Goal: Task Accomplishment & Management: Manage account settings

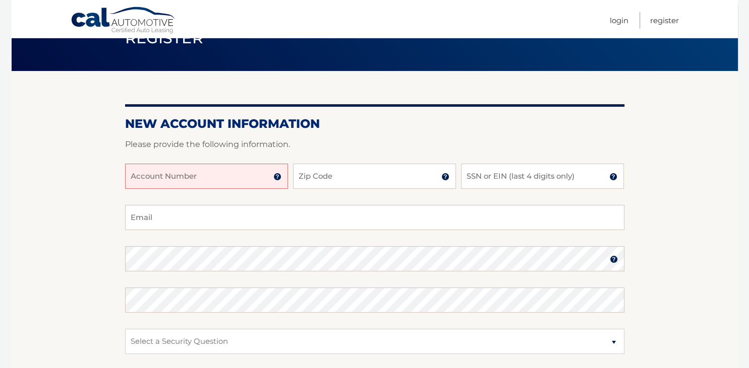
scroll to position [53, 0]
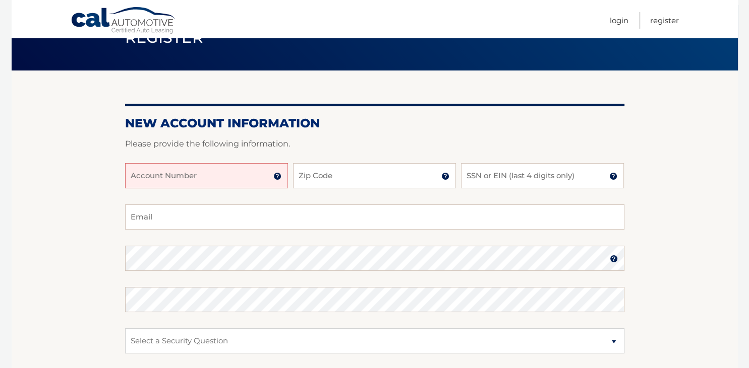
click at [217, 160] on div at bounding box center [374, 157] width 499 height 12
click at [218, 172] on input "Account Number" at bounding box center [206, 175] width 163 height 25
type input "44455982943"
click at [277, 175] on img at bounding box center [277, 176] width 8 height 8
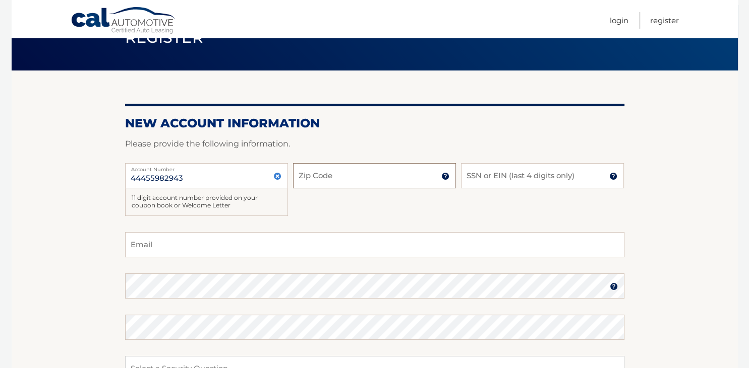
click at [303, 177] on input "Zip Code" at bounding box center [374, 175] width 163 height 25
type input "11001"
click at [507, 177] on input "SSN or EIN (last 4 digits only)" at bounding box center [542, 175] width 163 height 25
type input "9344"
click at [345, 205] on div "44455982943 Account Number 11 digit account number provided on your coupon book…" at bounding box center [374, 197] width 499 height 69
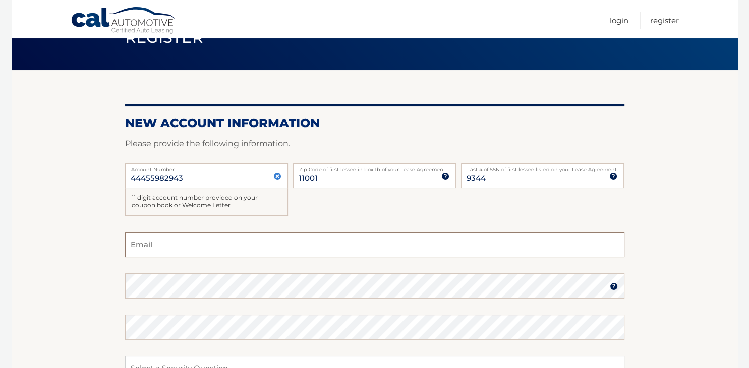
click at [240, 245] on input "Email" at bounding box center [374, 244] width 499 height 25
type input "mjk0127@yahoo.com"
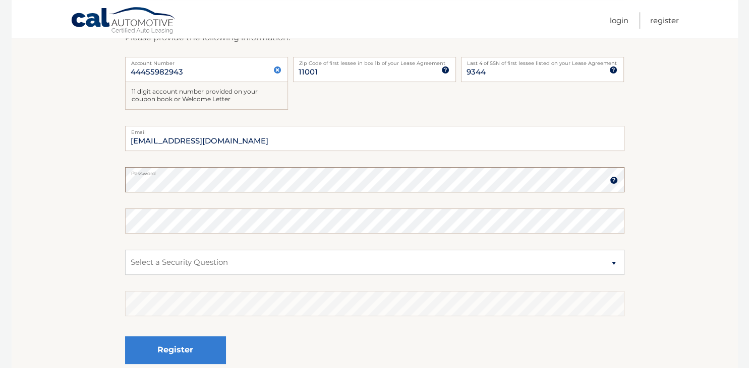
scroll to position [159, 0]
click at [125, 250] on select "Select a Security Question What was the name of your elementary school? What is…" at bounding box center [374, 262] width 499 height 25
select select "2"
click option "What is your mother’s maiden name?" at bounding box center [0, 0] width 0 height 0
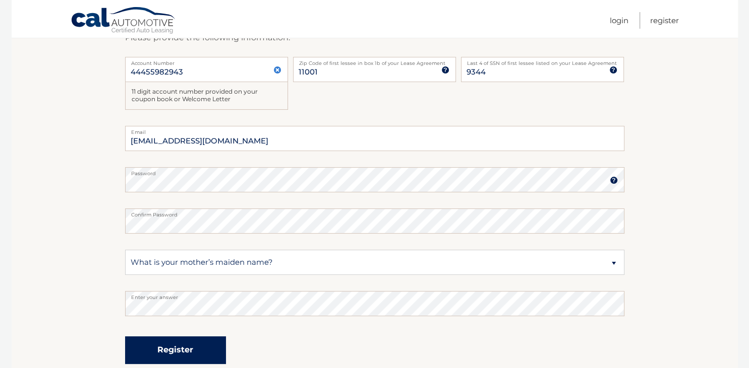
click at [186, 355] on button "Register" at bounding box center [175, 351] width 101 height 28
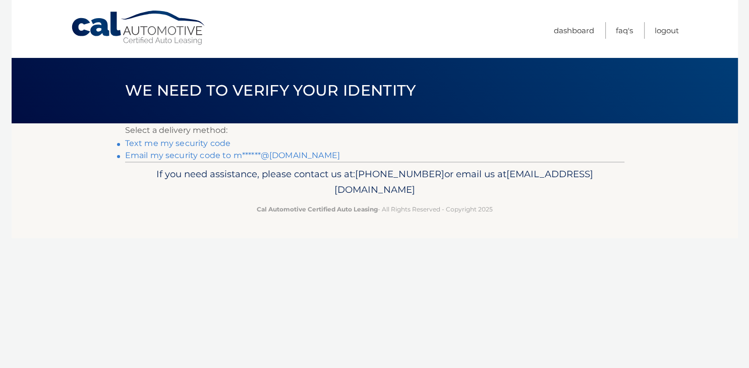
click at [202, 145] on link "Text me my security code" at bounding box center [178, 144] width 106 height 10
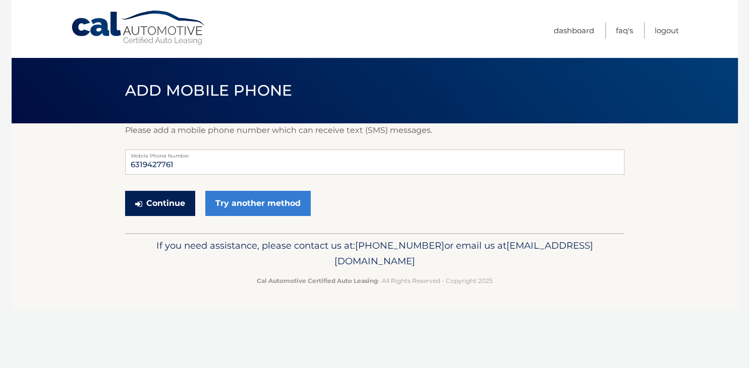
click at [176, 205] on button "Continue" at bounding box center [160, 203] width 70 height 25
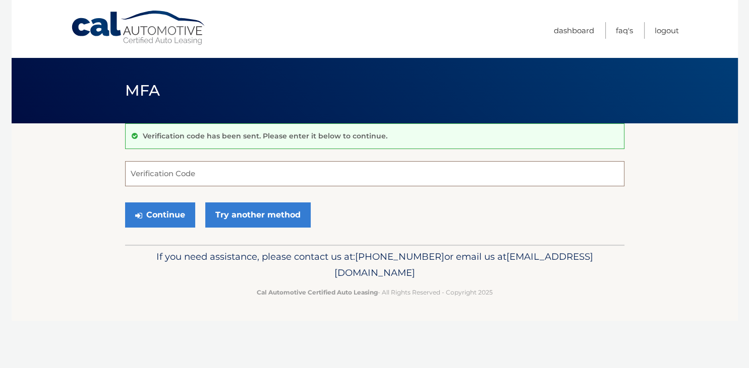
click at [214, 175] on input "Verification Code" at bounding box center [374, 173] width 499 height 25
type input "394433"
click at [175, 213] on button "Continue" at bounding box center [160, 215] width 70 height 25
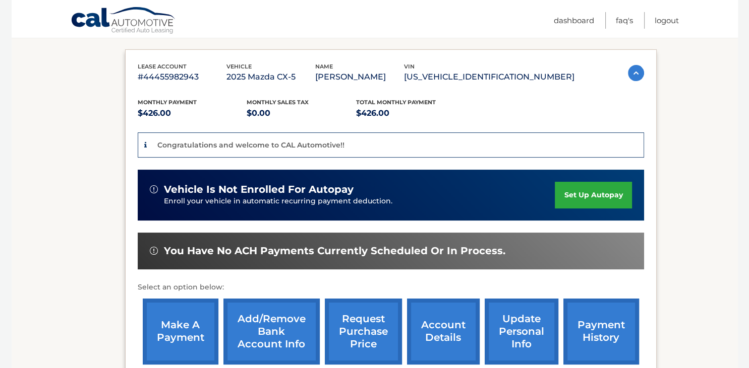
scroll to position [213, 0]
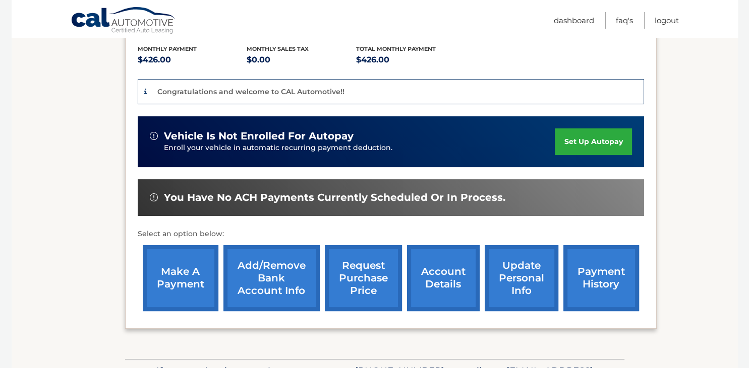
click at [557, 138] on link "set up autopay" at bounding box center [592, 142] width 77 height 27
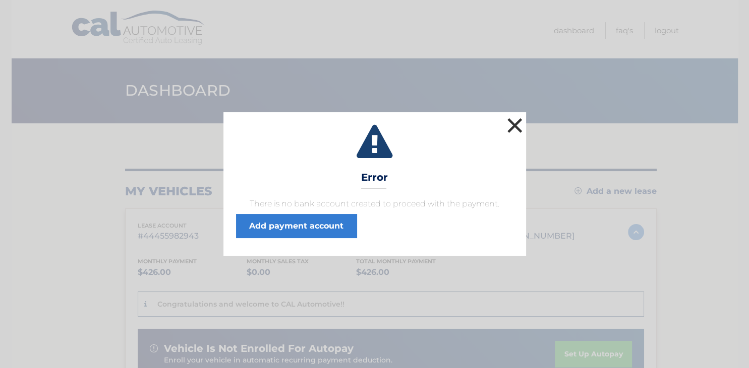
click at [518, 124] on button "×" at bounding box center [515, 125] width 20 height 20
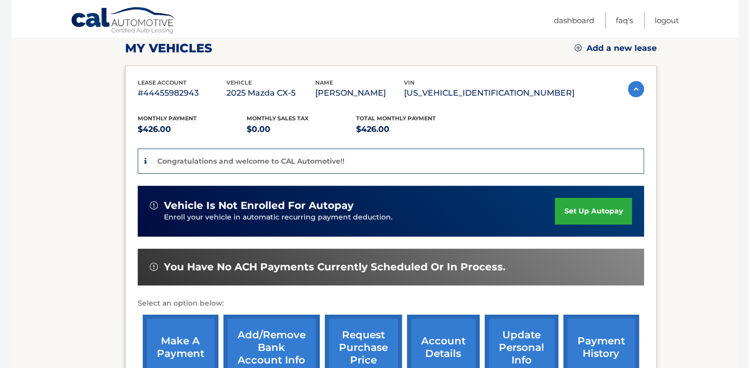
scroll to position [159, 0]
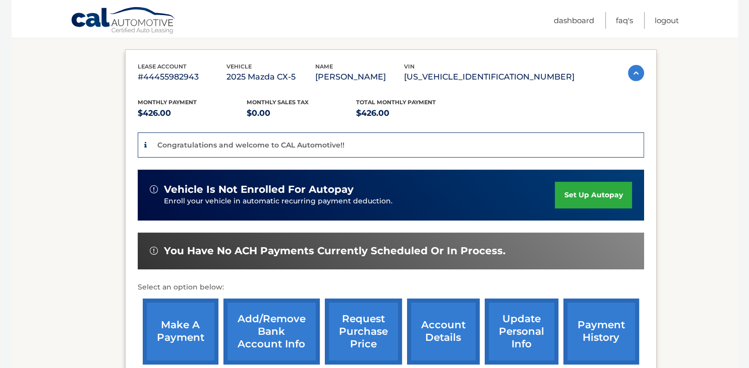
click at [554, 197] on link "set up autopay" at bounding box center [592, 195] width 77 height 27
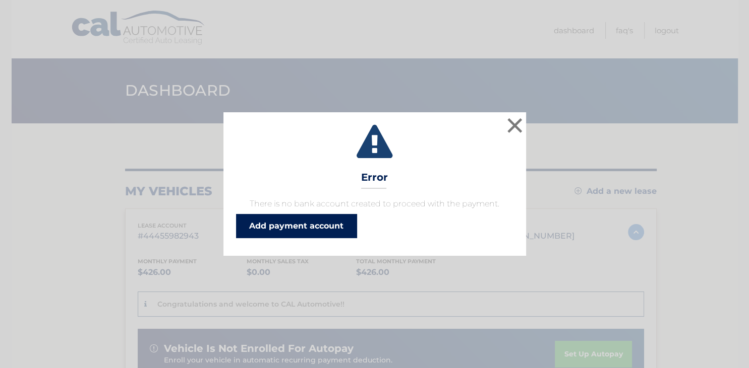
click at [275, 228] on link "Add payment account" at bounding box center [296, 226] width 121 height 24
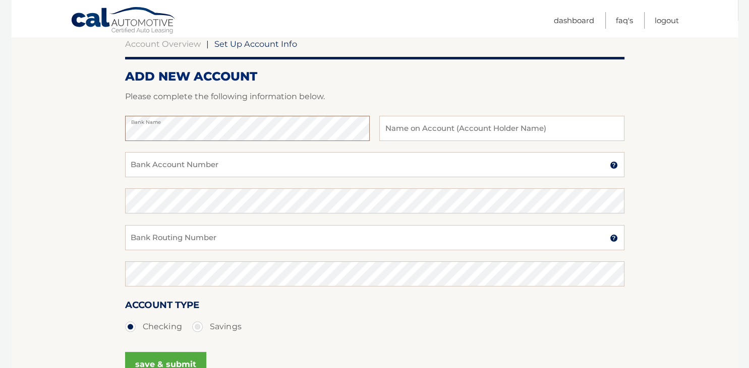
scroll to position [53, 0]
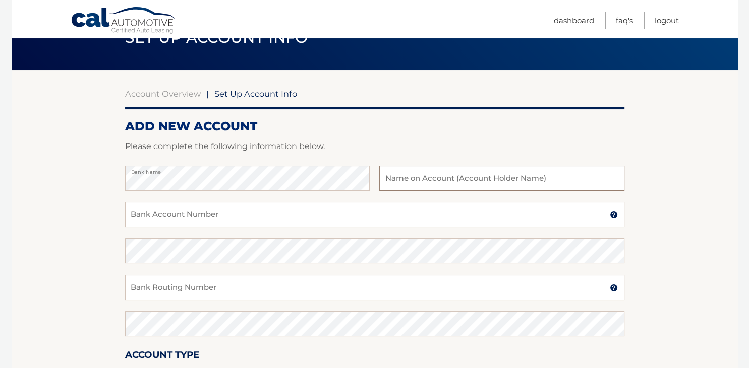
click at [408, 183] on input "text" at bounding box center [501, 178] width 244 height 25
type input "m"
type input "[PERSON_NAME]"
click at [237, 213] on input "Bank Account Number" at bounding box center [374, 214] width 499 height 25
type input "021000322"
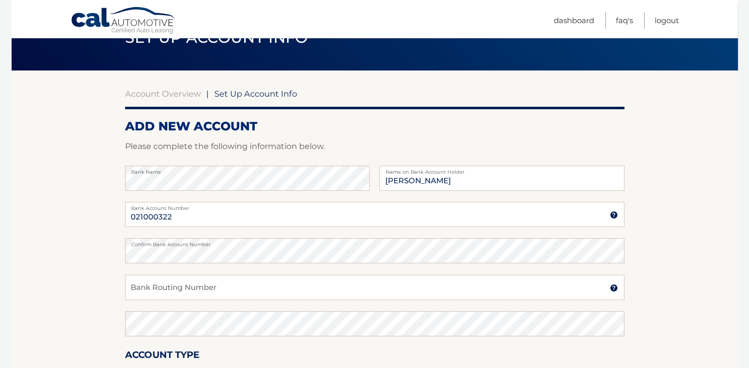
click at [613, 215] on img at bounding box center [613, 215] width 8 height 8
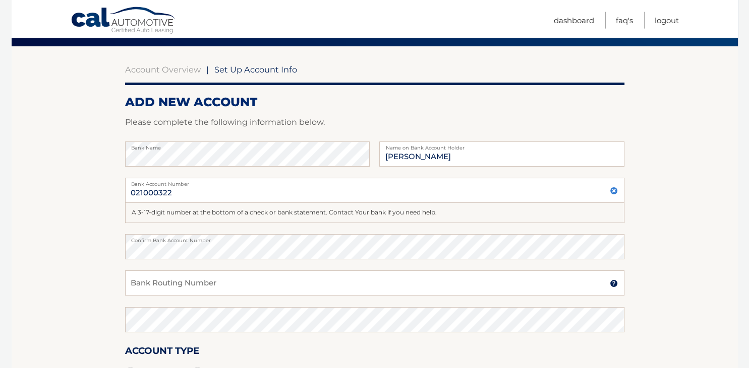
scroll to position [106, 0]
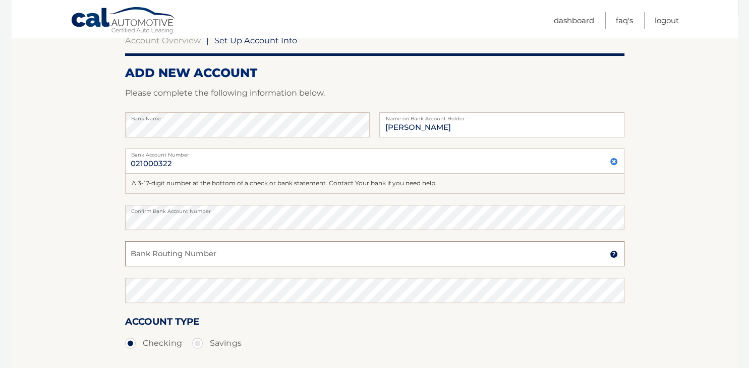
click at [184, 249] on input "Bank Routing Number" at bounding box center [374, 253] width 499 height 25
type input "483108921789"
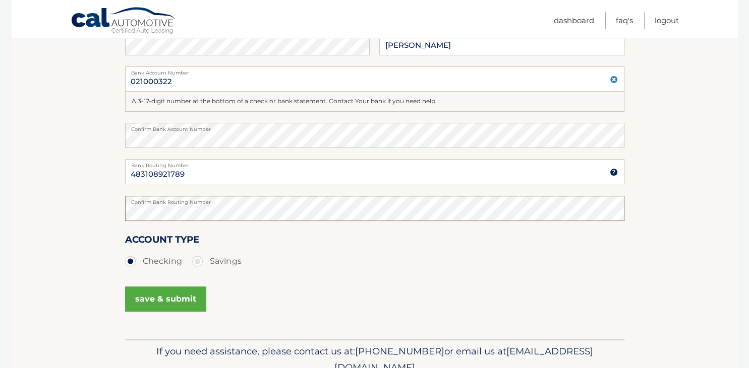
scroll to position [213, 0]
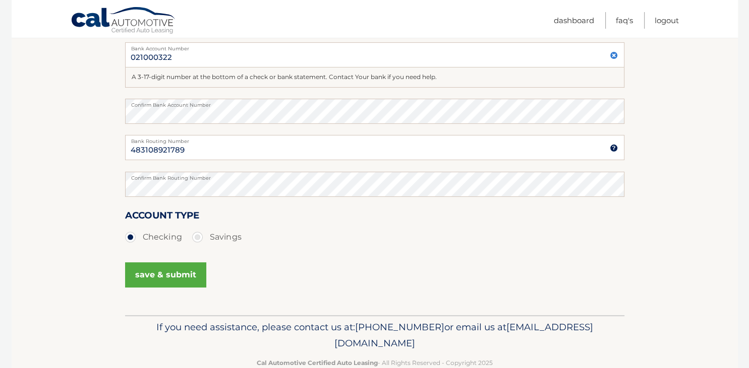
click at [160, 274] on button "save & submit" at bounding box center [165, 275] width 81 height 25
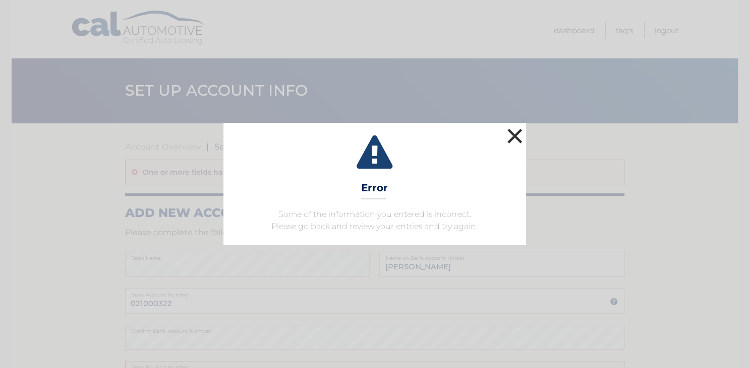
click at [518, 138] on button "×" at bounding box center [515, 136] width 20 height 20
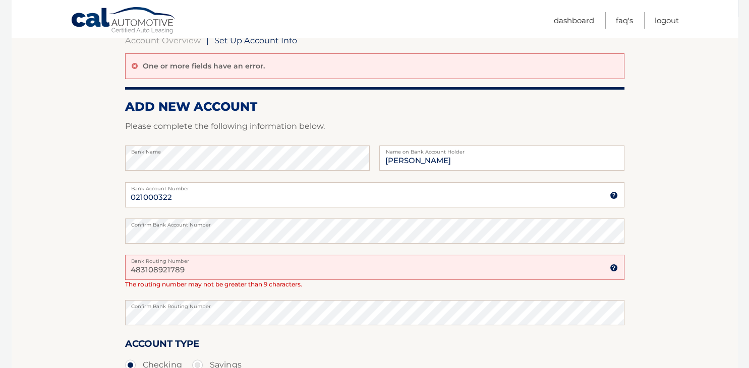
scroll to position [159, 0]
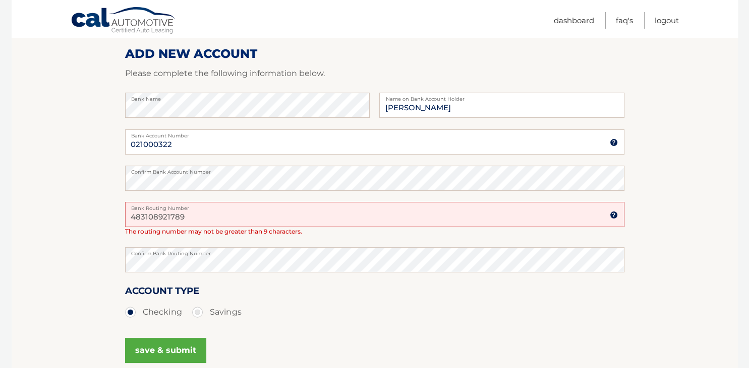
click at [210, 216] on input "483108921789" at bounding box center [374, 214] width 499 height 25
type input "4"
click at [211, 255] on label "Confirm Bank Routing Number" at bounding box center [374, 251] width 499 height 8
click at [187, 216] on input "483108921789" at bounding box center [374, 214] width 499 height 25
type input "4"
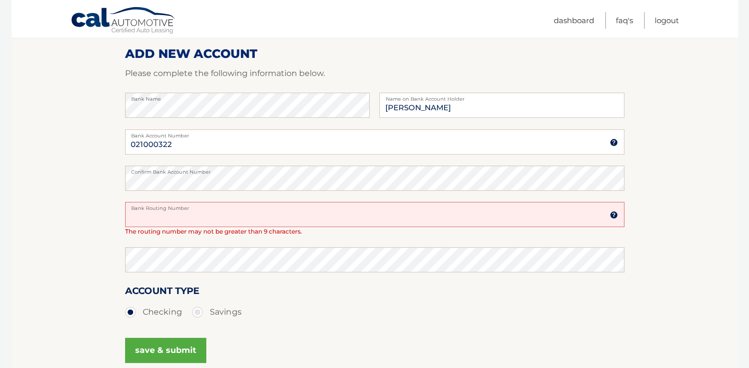
click at [612, 143] on img at bounding box center [613, 143] width 8 height 8
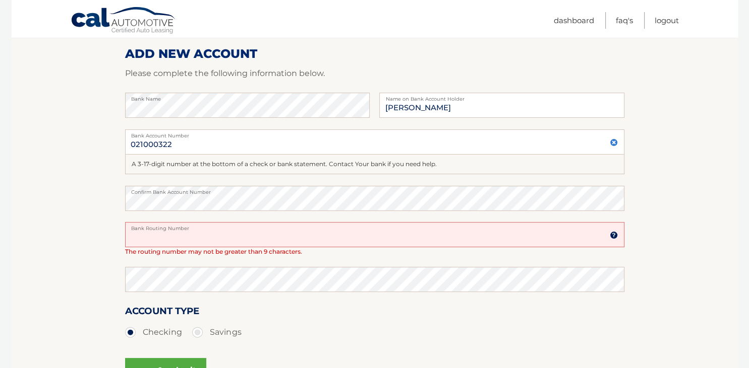
click at [612, 141] on img at bounding box center [613, 143] width 8 height 8
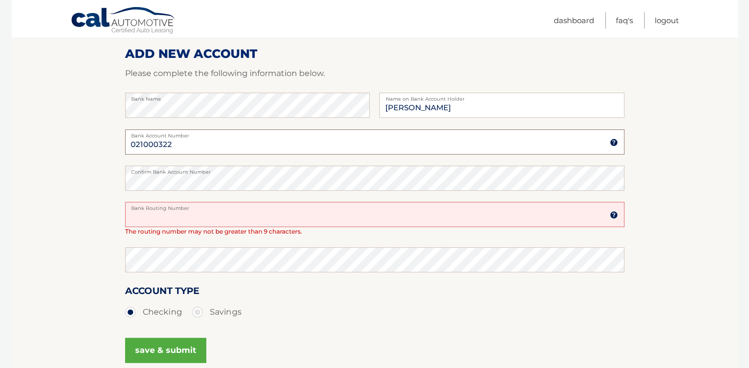
click at [238, 146] on input "021000322" at bounding box center [374, 142] width 499 height 25
type input "0"
click at [241, 173] on label "Confirm Bank Account Number" at bounding box center [374, 170] width 499 height 8
click at [166, 140] on input "Bank Account Number" at bounding box center [374, 142] width 499 height 25
type input "483108921789"
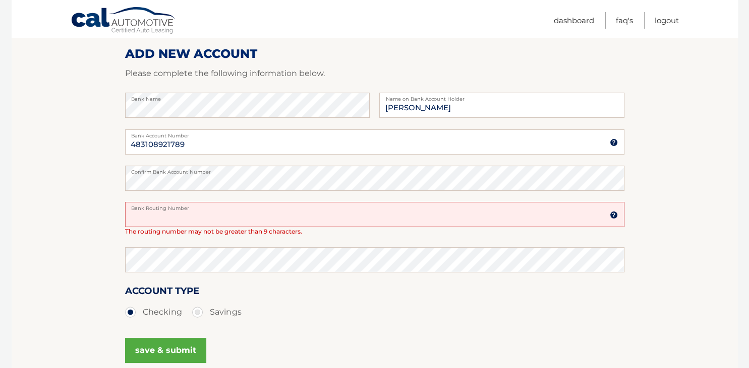
click at [144, 217] on input "Bank Routing Number" at bounding box center [374, 214] width 499 height 25
click at [196, 272] on div "Confirm Bank Routing Number" at bounding box center [374, 265] width 499 height 36
click at [201, 214] on input "021000322" at bounding box center [374, 214] width 499 height 25
type input "0"
type input "021000322"
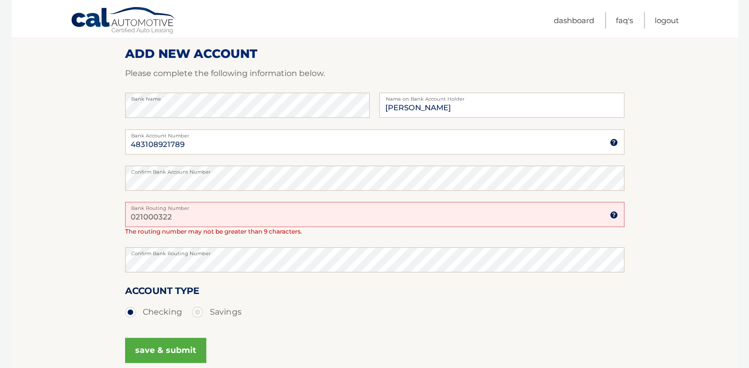
click at [225, 285] on div "Account Type Checking Savings" at bounding box center [374, 303] width 499 height 39
click at [152, 347] on button "save & submit" at bounding box center [165, 350] width 81 height 25
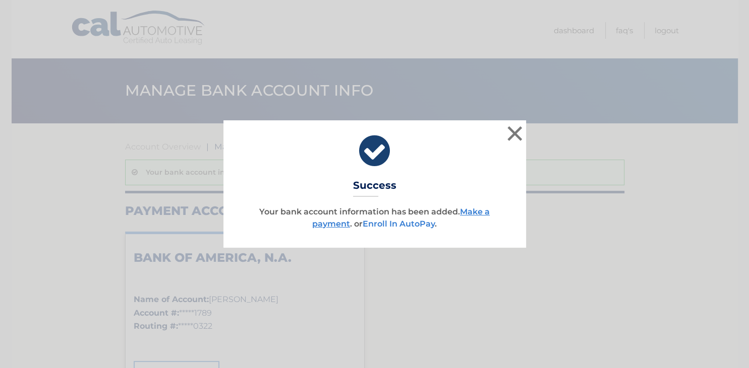
click at [402, 225] on link "Enroll In AutoPay" at bounding box center [398, 224] width 72 height 10
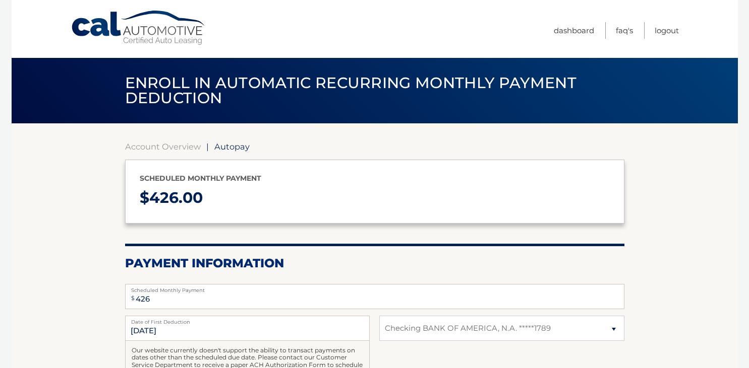
select select "N2Q1MTM3ZDItZjUwMi00Zjc4LWFhNzgtMmExMTJhMWYwNzVk"
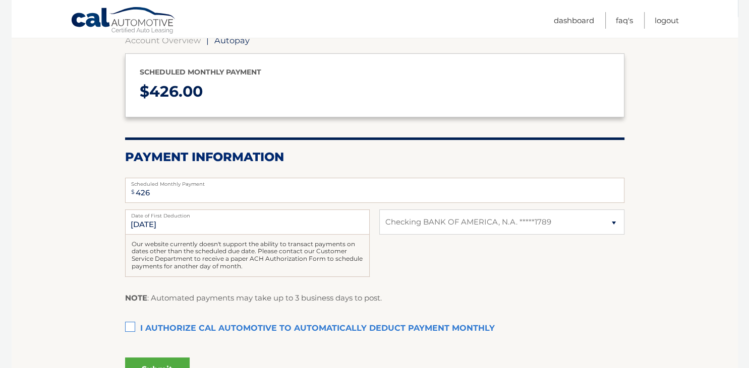
scroll to position [159, 0]
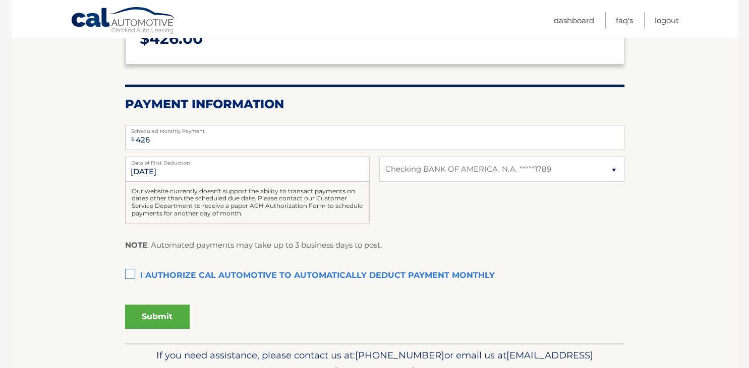
click at [129, 276] on label "I authorize cal automotive to automatically deduct payment monthly This checkbo…" at bounding box center [374, 276] width 499 height 20
click at [0, 0] on input "I authorize cal automotive to automatically deduct payment monthly This checkbo…" at bounding box center [0, 0] width 0 height 0
click at [171, 319] on button "Submit" at bounding box center [157, 317] width 65 height 24
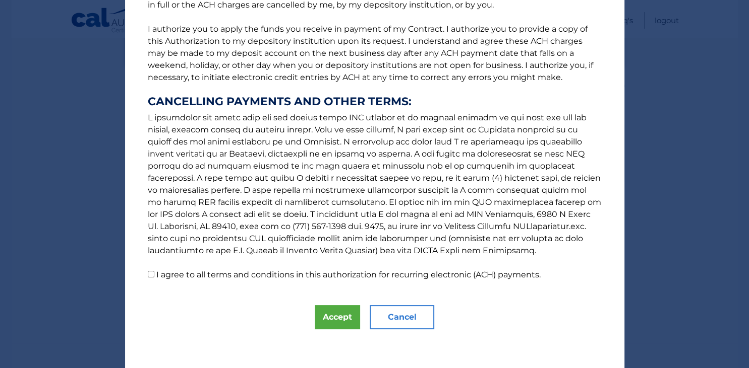
scroll to position [119, 0]
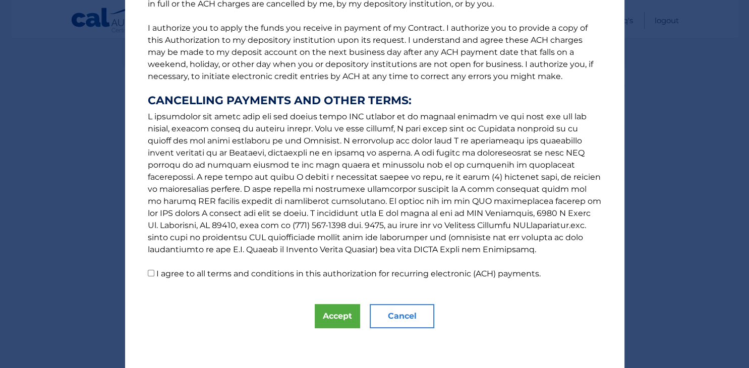
click at [151, 275] on input "I agree to all terms and conditions in this authorization for recurring electro…" at bounding box center [151, 273] width 7 height 7
checkbox input "true"
click at [337, 316] on button "Accept" at bounding box center [337, 316] width 45 height 24
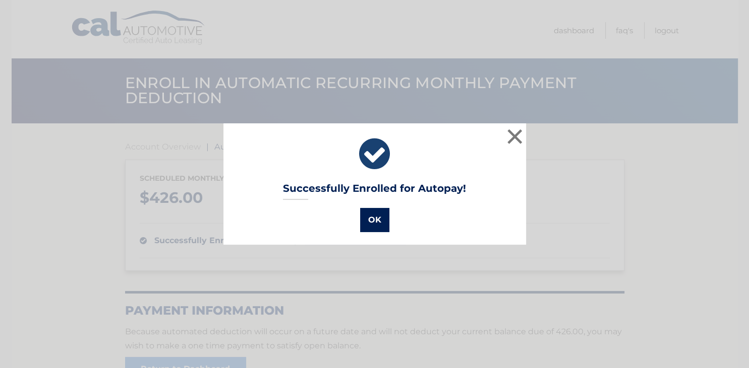
click at [369, 214] on button "OK" at bounding box center [374, 220] width 29 height 24
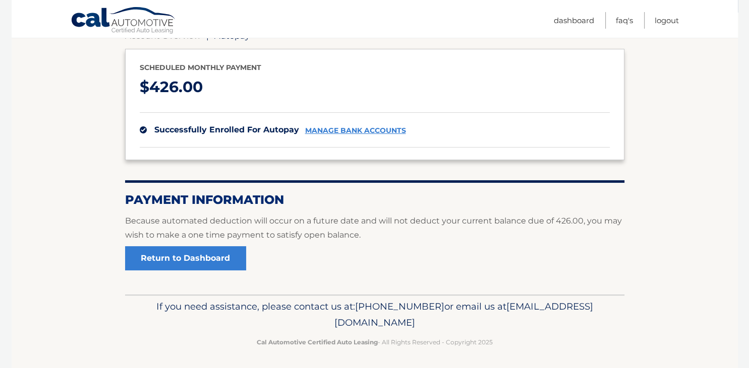
scroll to position [113, 0]
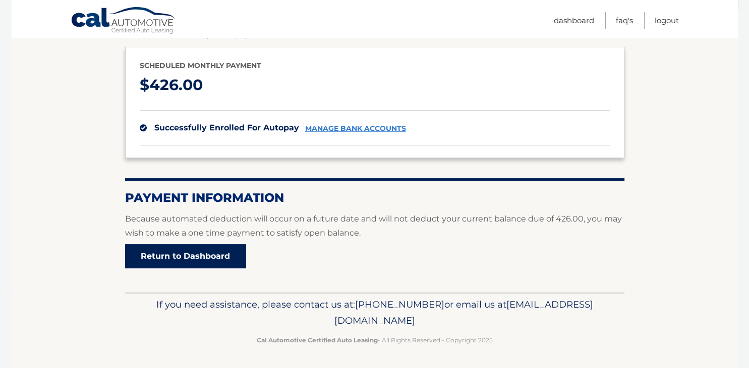
click at [204, 259] on link "Return to Dashboard" at bounding box center [185, 256] width 121 height 24
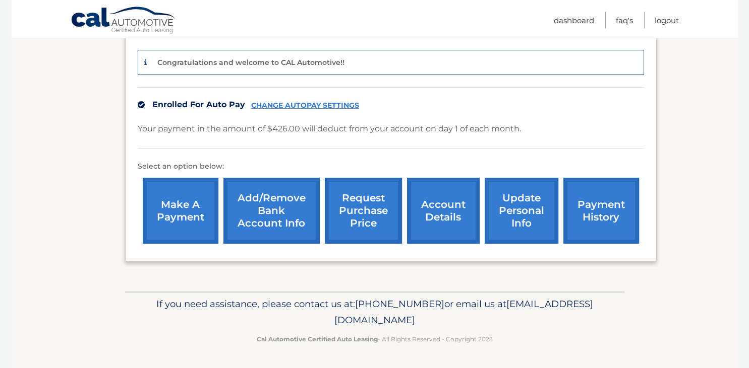
scroll to position [266, 0]
click at [485, 194] on link "update personal info" at bounding box center [521, 211] width 74 height 66
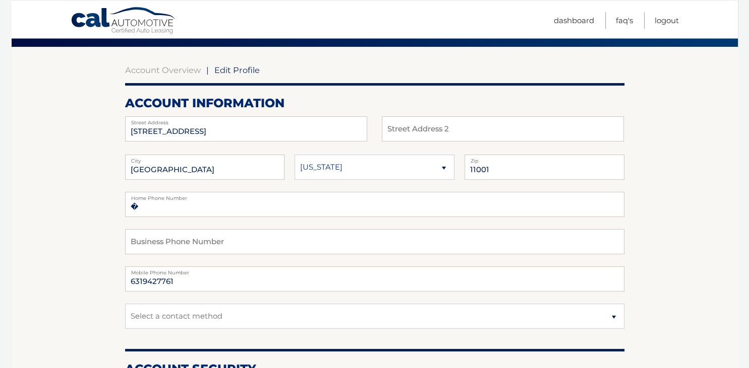
scroll to position [106, 0]
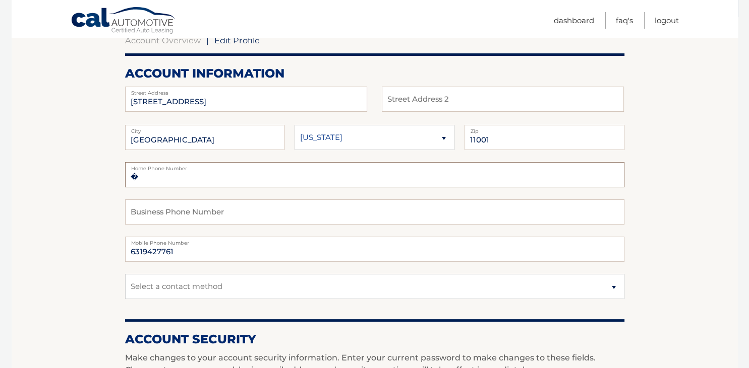
click at [214, 180] on input "�" at bounding box center [374, 174] width 499 height 25
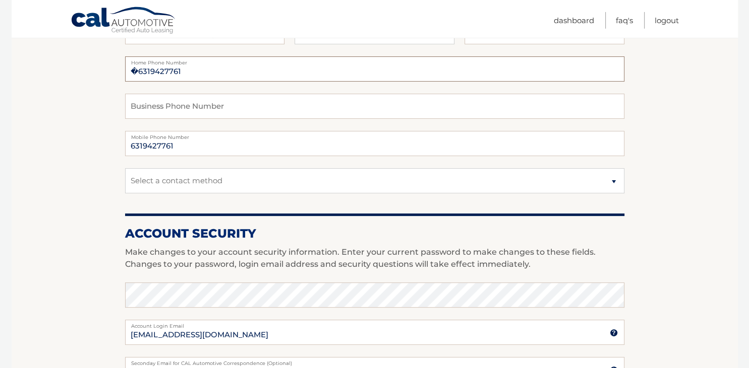
scroll to position [213, 0]
type input "�6319427761"
click at [125, 168] on select "Select a contact method Mobile Home" at bounding box center [374, 180] width 499 height 25
select select "1"
click option "Mobile" at bounding box center [0, 0] width 0 height 0
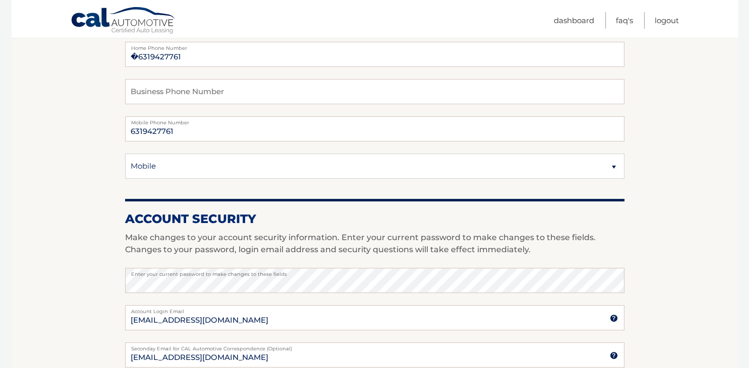
scroll to position [139, 0]
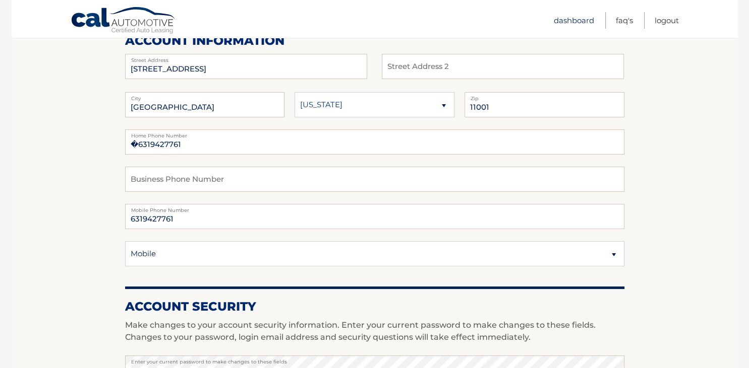
click at [571, 22] on link "Dashboard" at bounding box center [573, 20] width 40 height 17
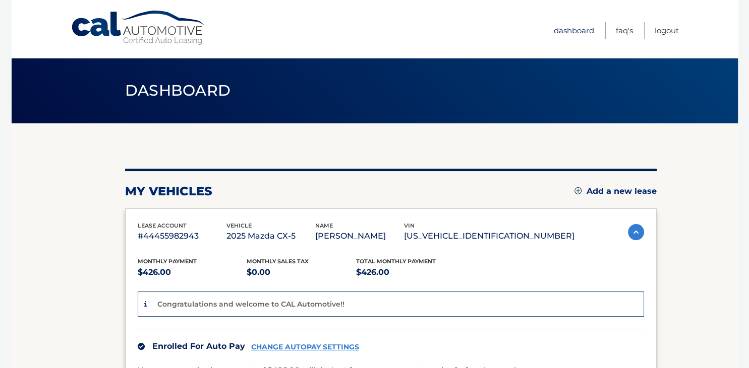
click at [575, 29] on link "Dashboard" at bounding box center [573, 30] width 40 height 17
click at [667, 30] on link "Logout" at bounding box center [666, 30] width 24 height 17
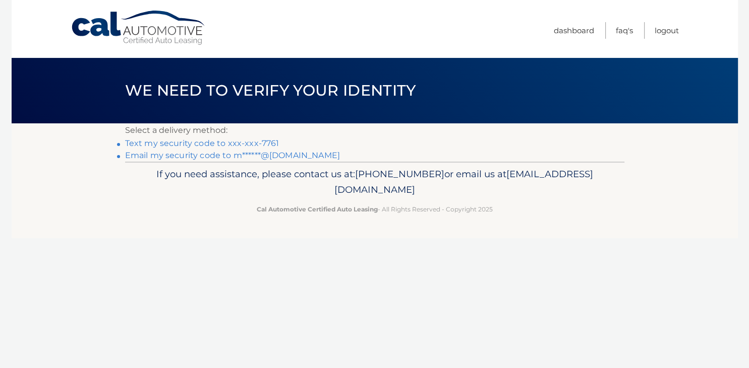
click at [156, 140] on link "Text my security code to xxx-xxx-7761" at bounding box center [202, 144] width 154 height 10
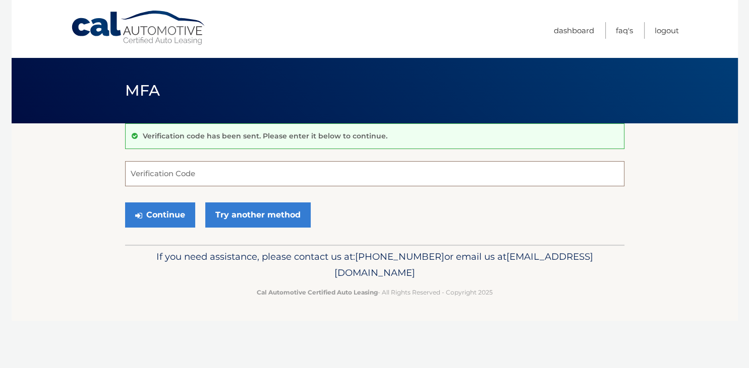
click at [168, 170] on input "Verification Code" at bounding box center [374, 173] width 499 height 25
type input "435491"
click at [157, 219] on button "Continue" at bounding box center [160, 215] width 70 height 25
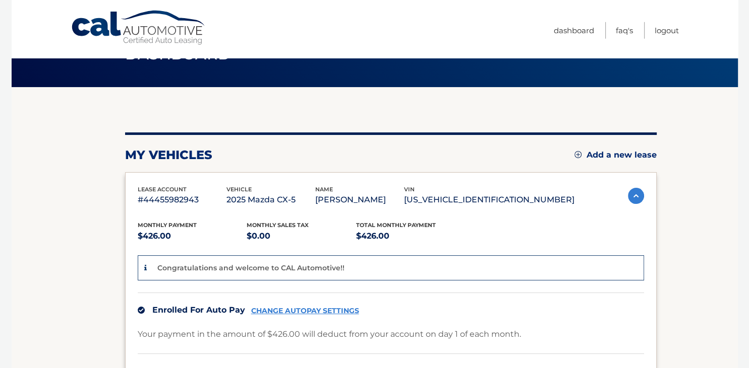
scroll to position [53, 0]
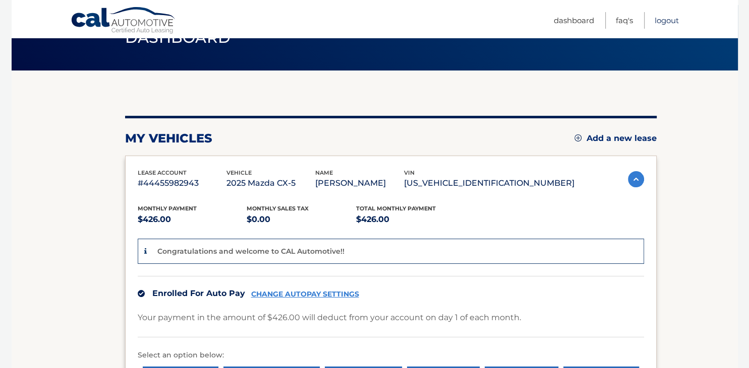
click at [670, 20] on link "Logout" at bounding box center [666, 20] width 24 height 17
